Goal: Find specific page/section: Find specific page/section

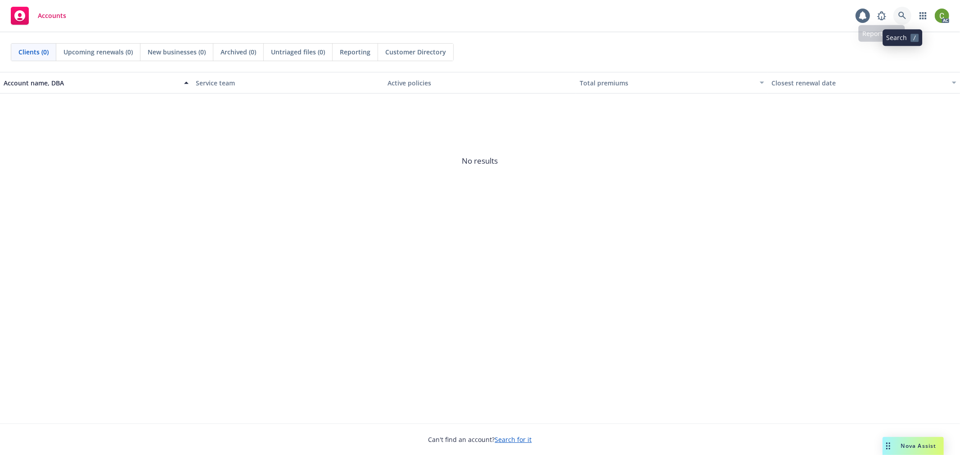
click at [904, 20] on link at bounding box center [902, 16] width 18 height 18
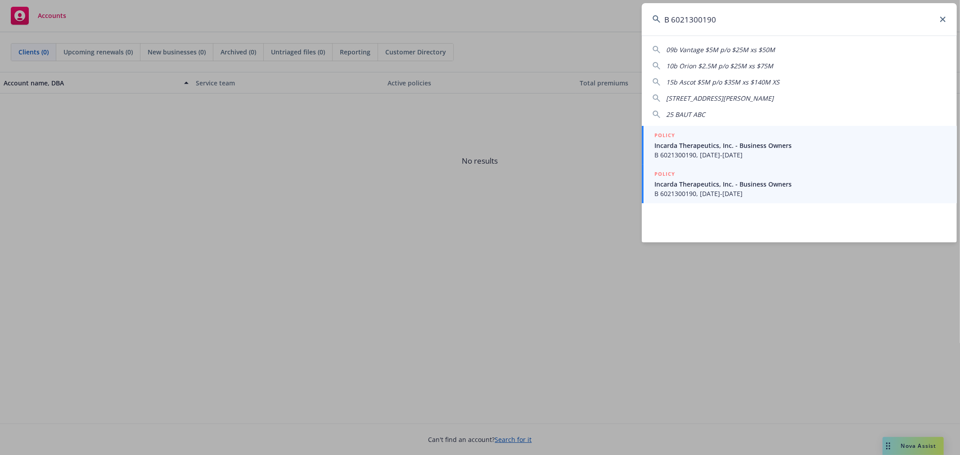
type input "B 6021300190"
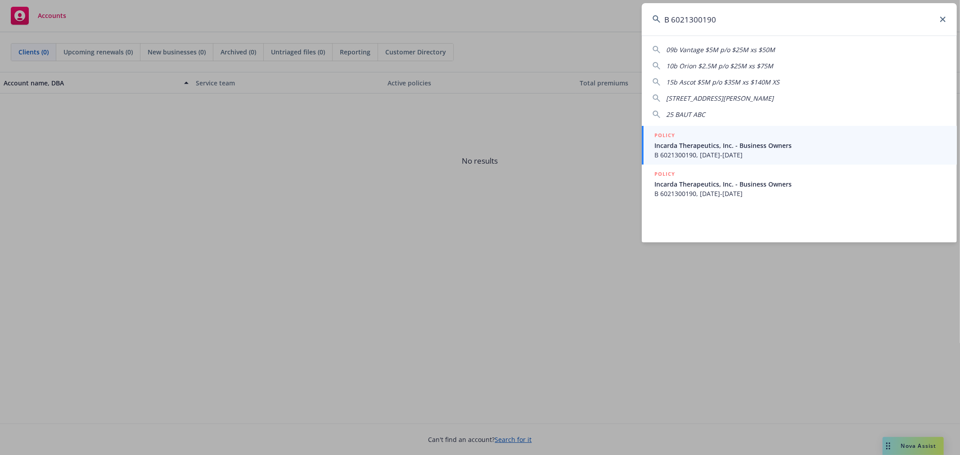
drag, startPoint x: 734, startPoint y: 188, endPoint x: 852, endPoint y: 129, distance: 132.0
click at [734, 187] on span "Incarda Therapeutics, Inc. - Business Owners" at bounding box center [800, 184] width 292 height 9
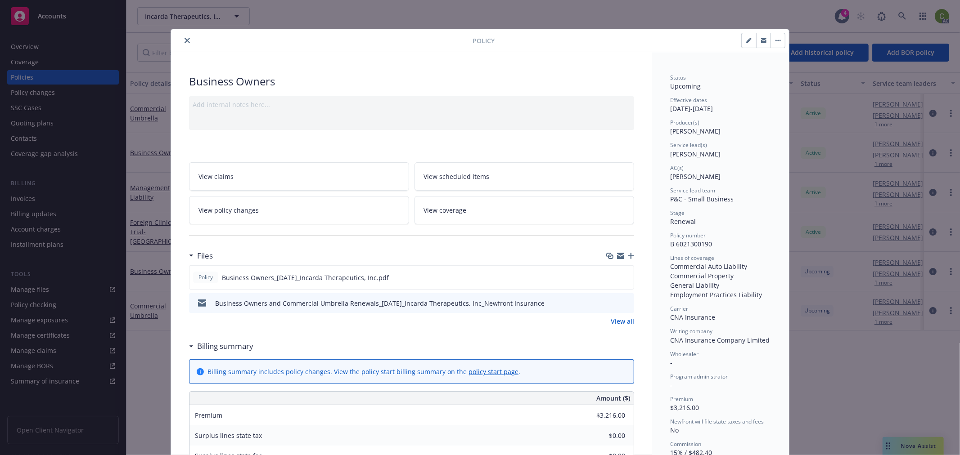
drag, startPoint x: 183, startPoint y: 41, endPoint x: 272, endPoint y: 83, distance: 98.4
click at [184, 40] on icon "close" at bounding box center [186, 40] width 5 height 5
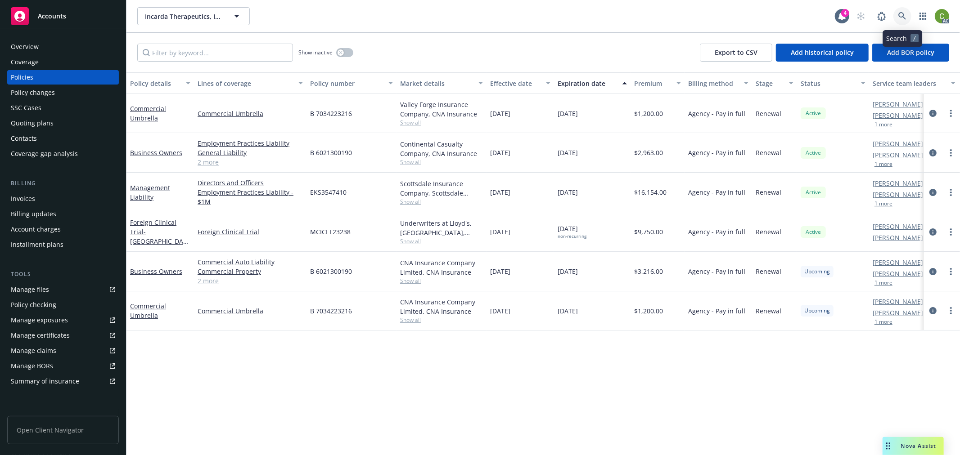
drag, startPoint x: 902, startPoint y: 18, endPoint x: 898, endPoint y: 34, distance: 16.3
click at [902, 17] on icon at bounding box center [902, 16] width 8 height 8
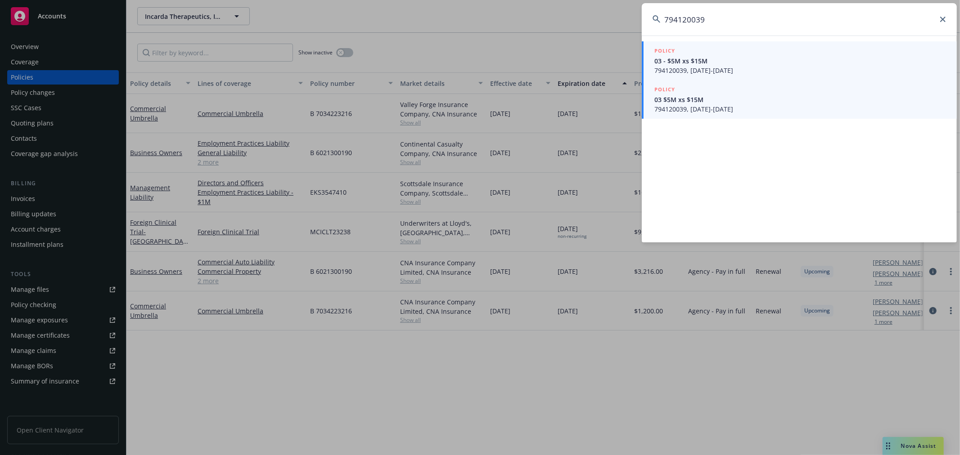
type input "794120039"
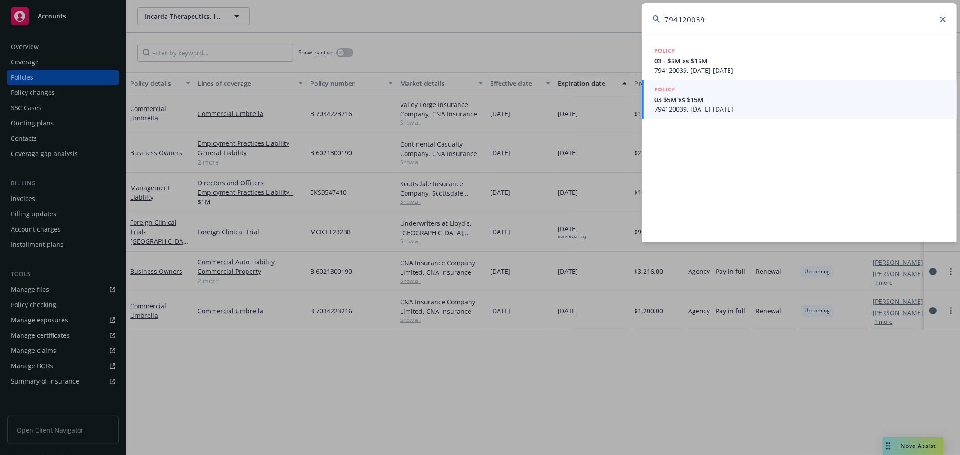
click at [756, 104] on span "794120039, [DATE]-[DATE]" at bounding box center [800, 108] width 292 height 9
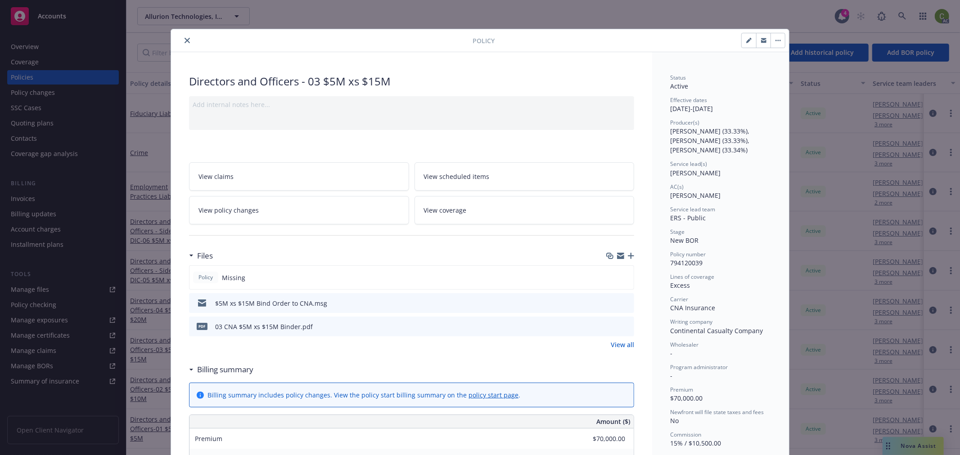
click at [184, 39] on icon "close" at bounding box center [186, 40] width 5 height 5
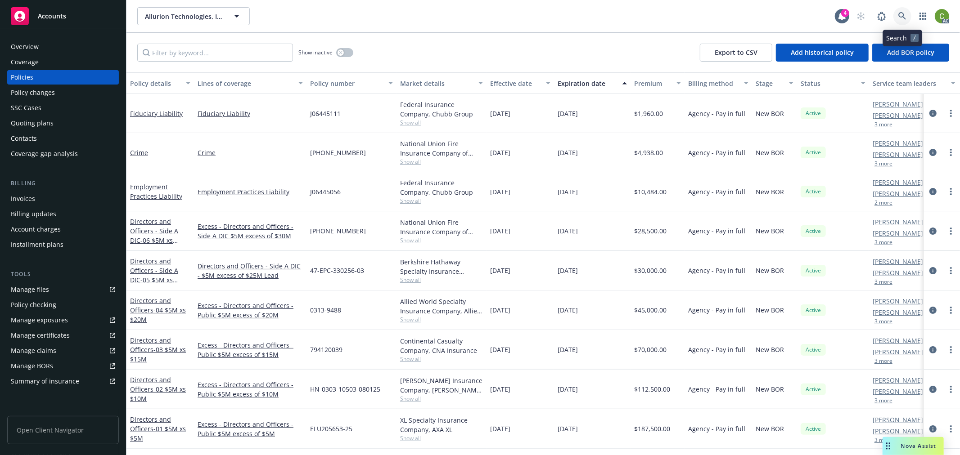
click at [900, 15] on icon at bounding box center [902, 16] width 8 height 8
click at [267, 51] on input "Filter by keyword..." at bounding box center [215, 53] width 156 height 18
paste input "794120039"
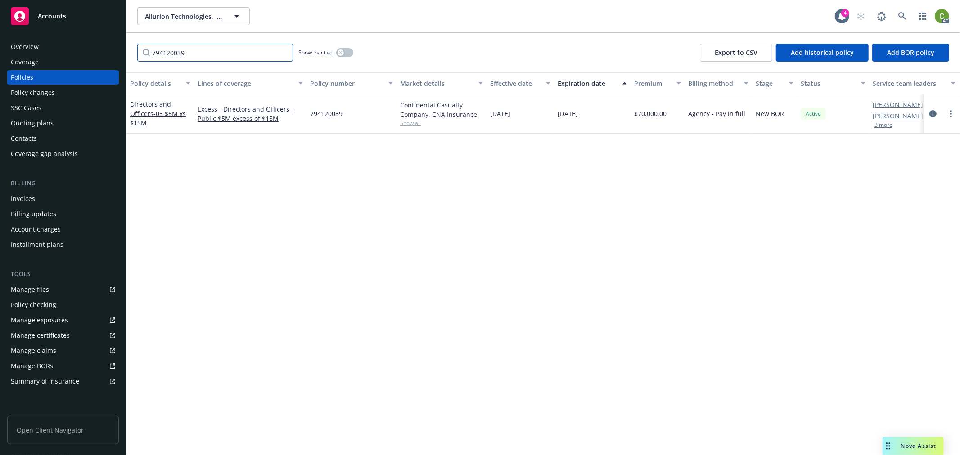
type input "794120039"
click at [900, 14] on icon at bounding box center [902, 16] width 8 height 8
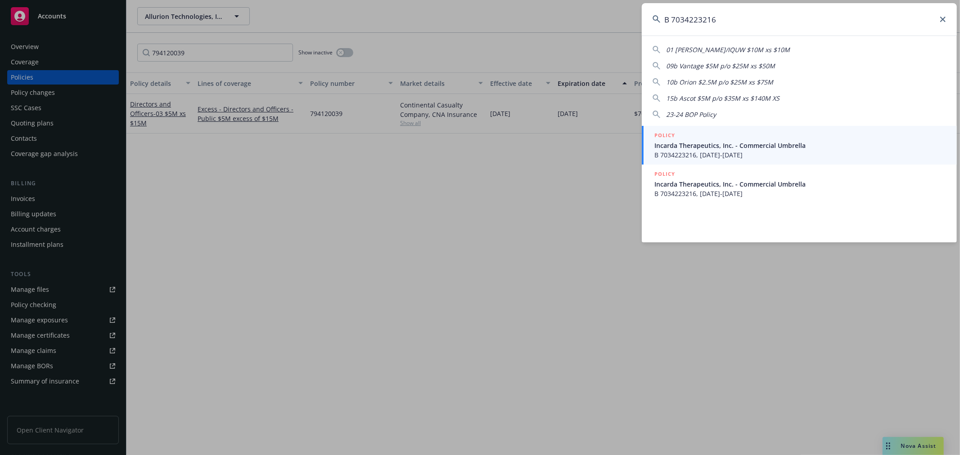
type input "B 7034223216"
click at [710, 149] on span "Incarda Therapeutics, Inc. - Commercial Umbrella" at bounding box center [800, 145] width 292 height 9
